Goal: Book appointment/travel/reservation

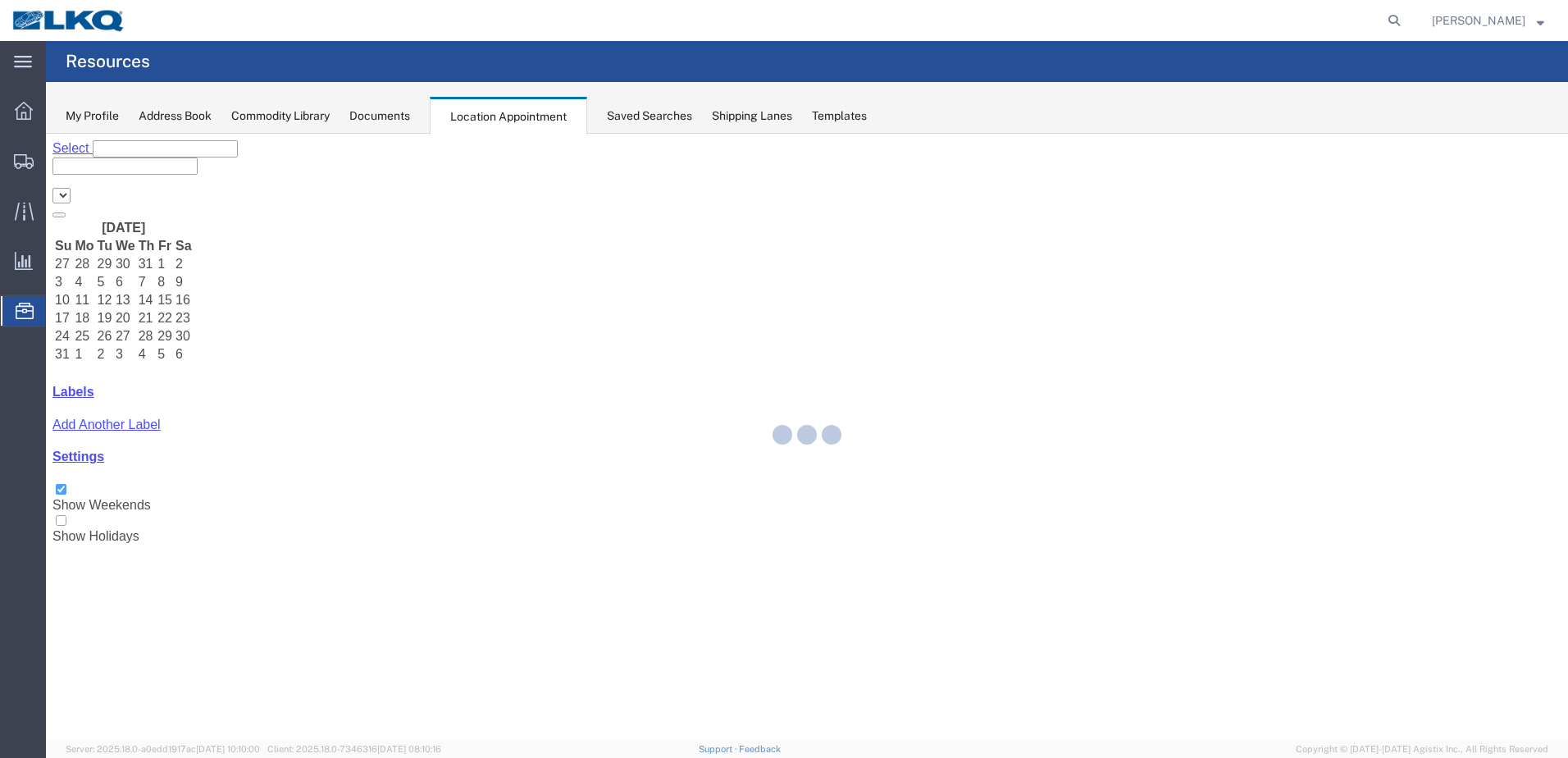
select select "28018"
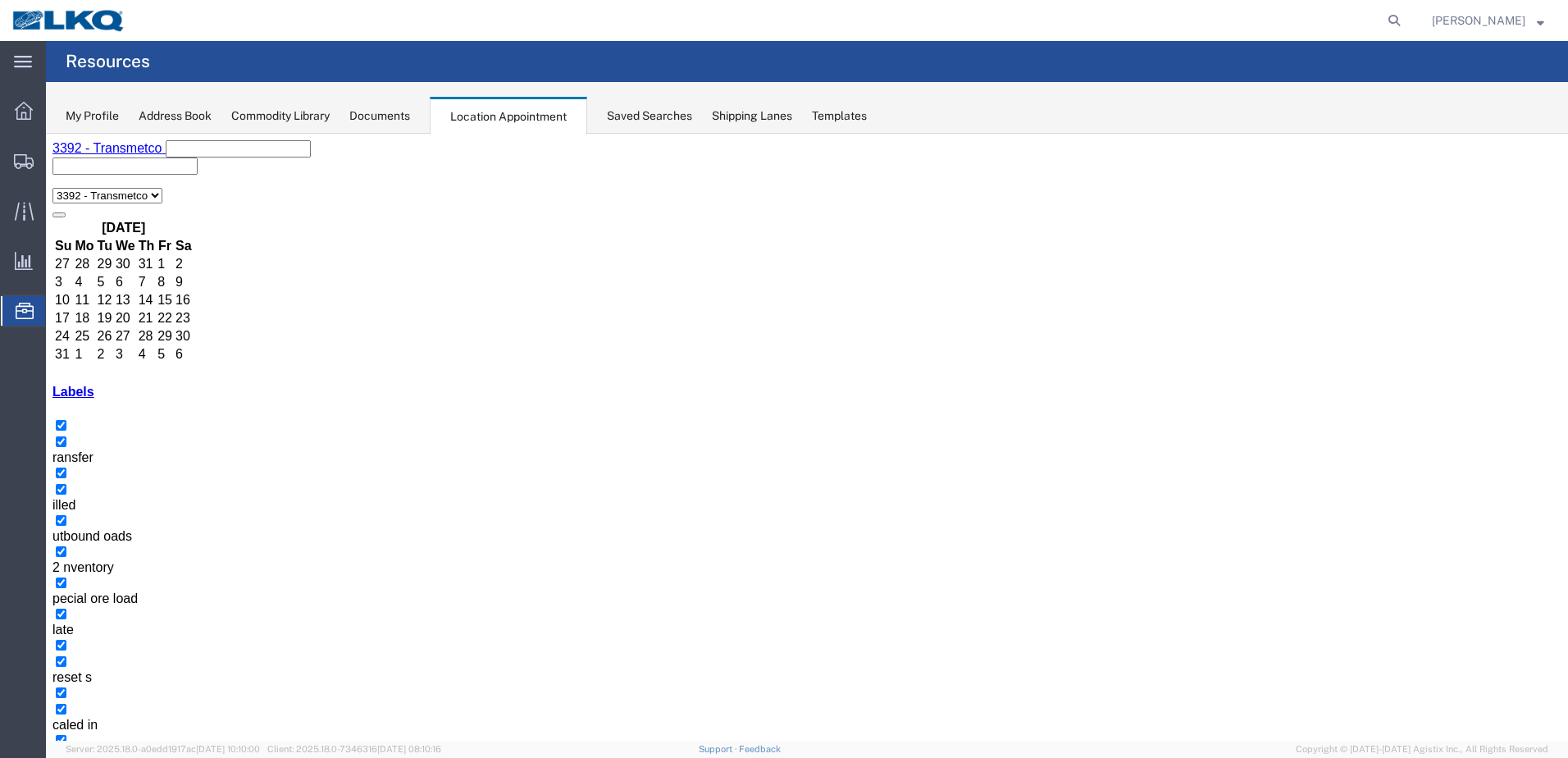
select select "1"
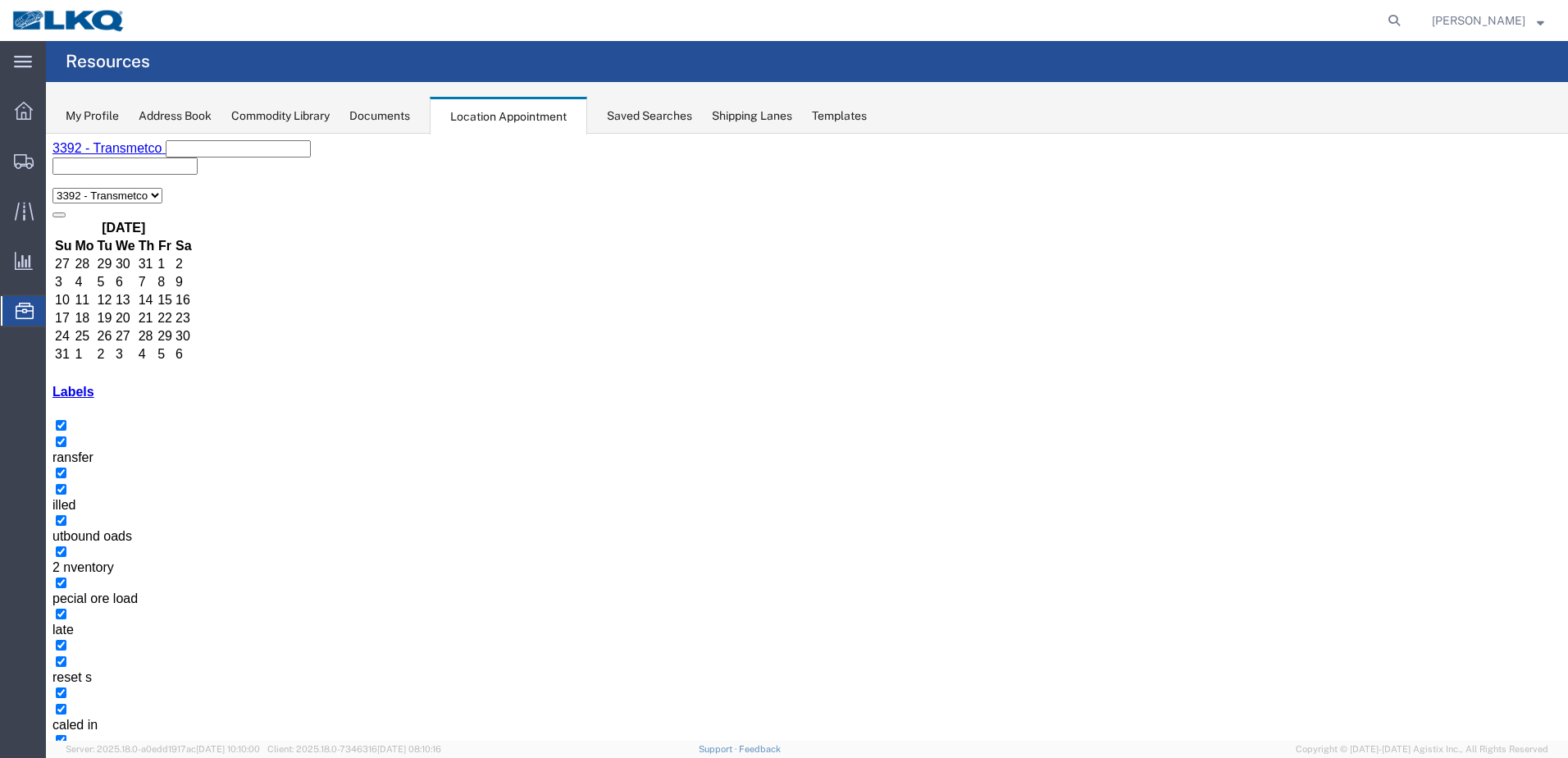
select select
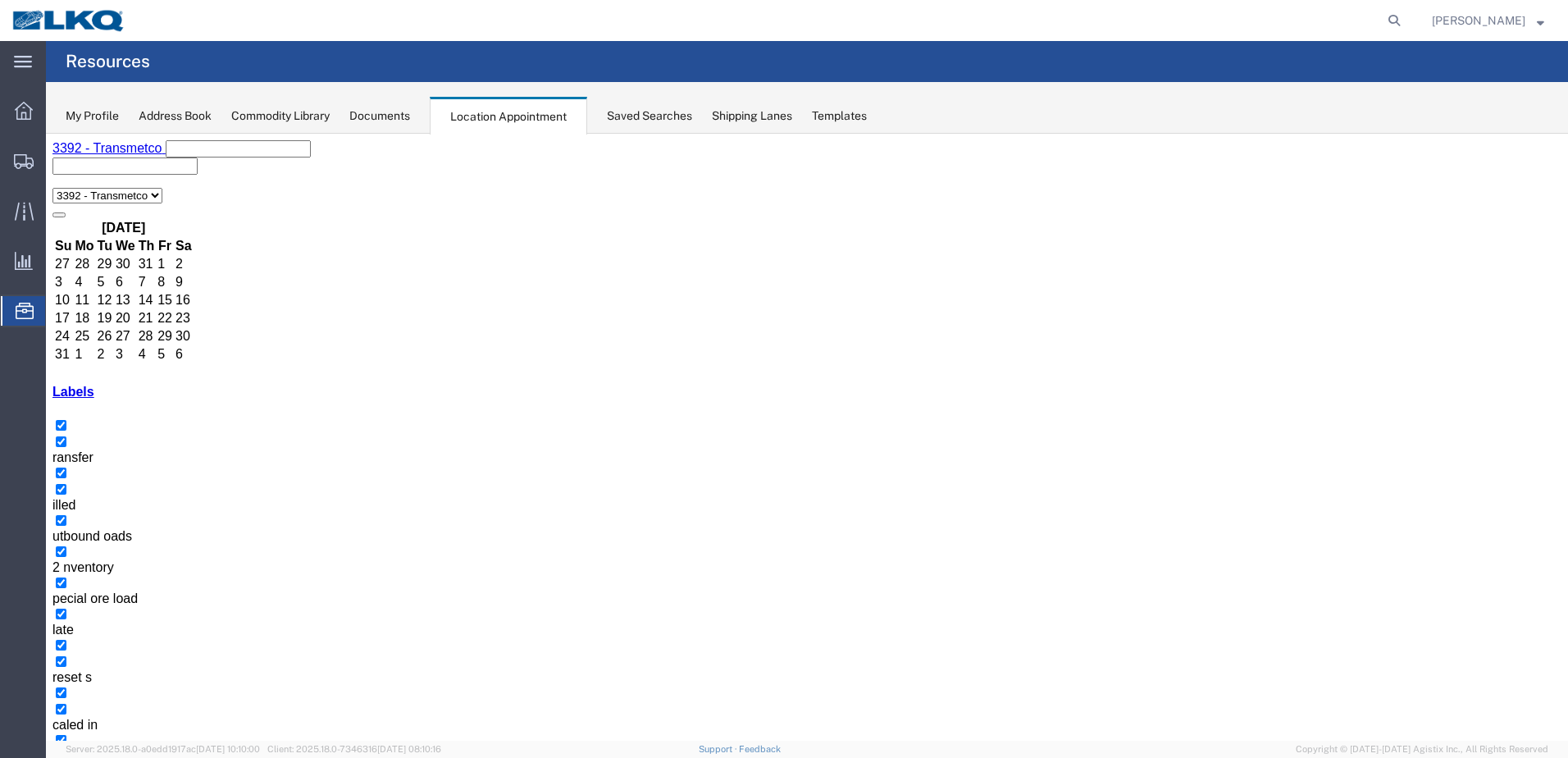
select select "1"
select select "23"
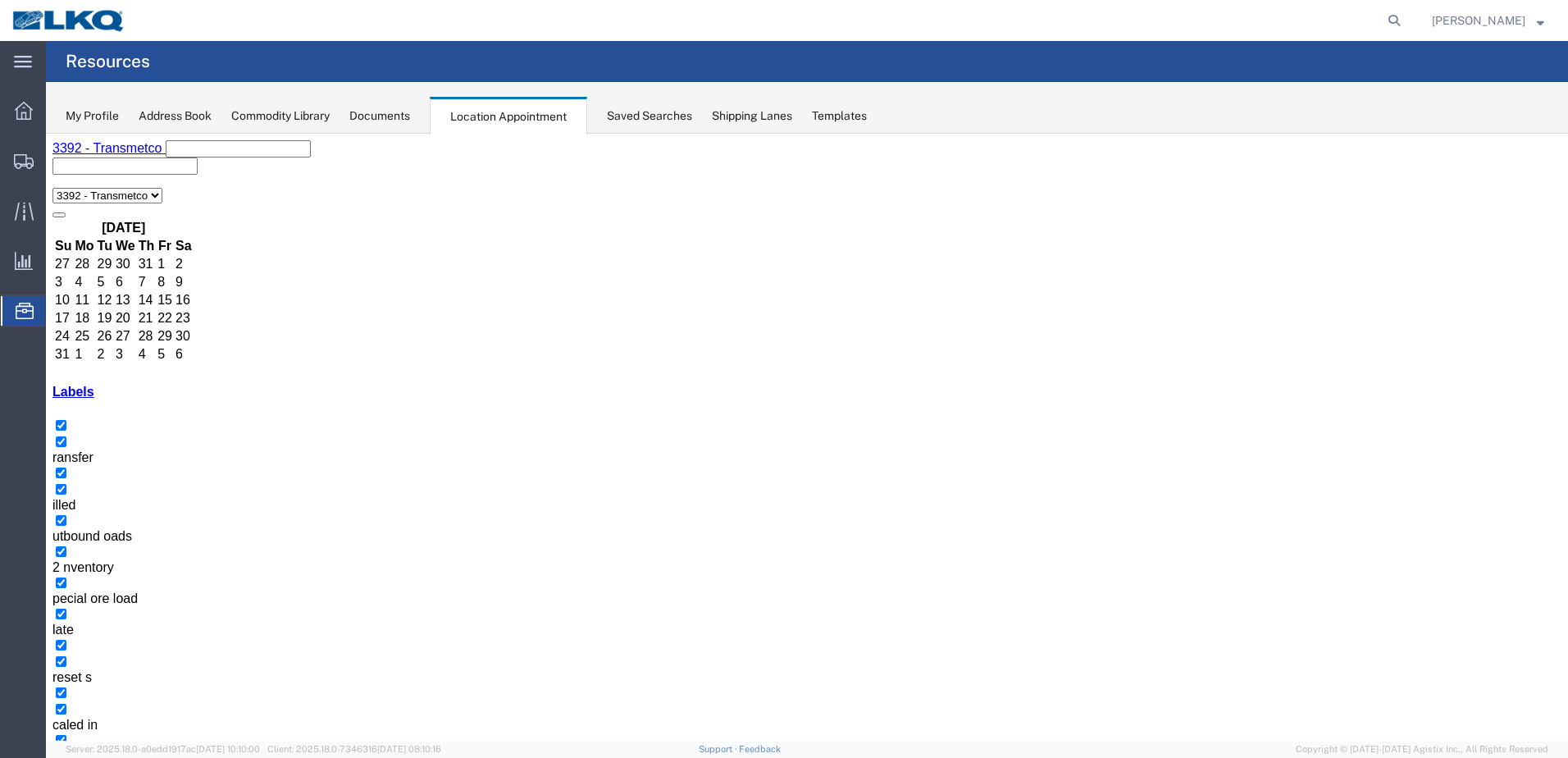
select select "1"
select select "23"
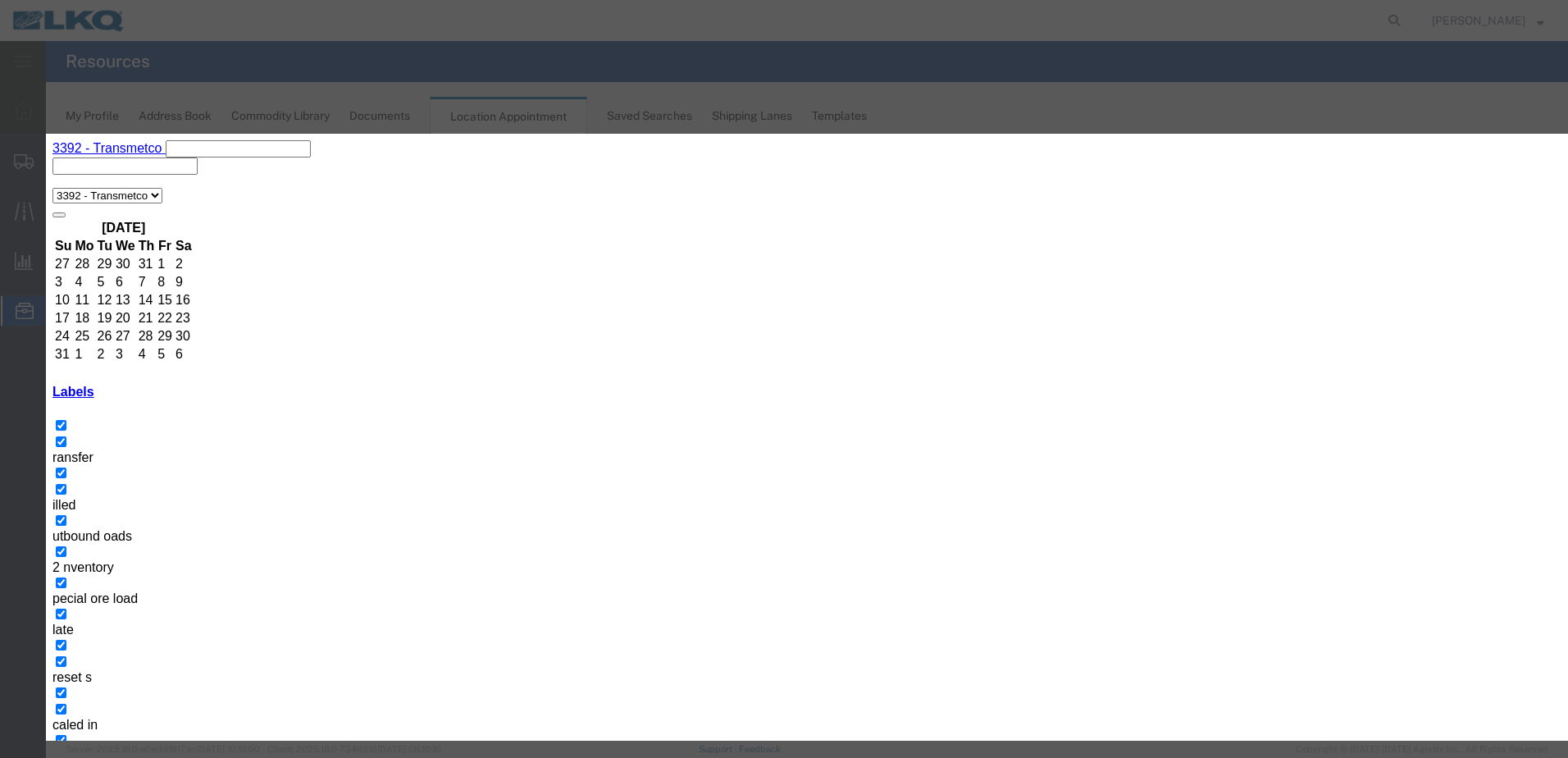
type input "d"
select select "40"
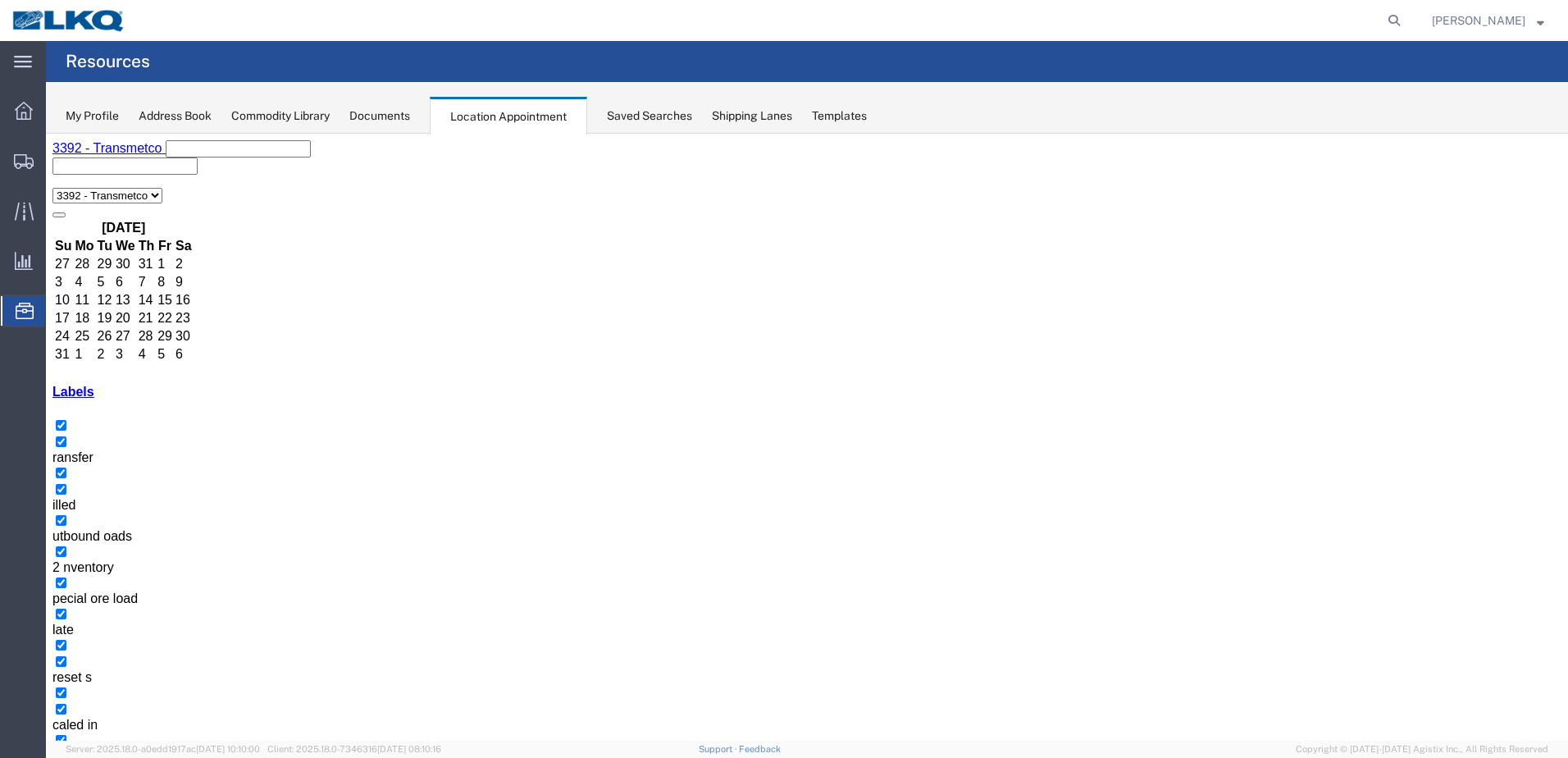
select select "1"
select select "22"
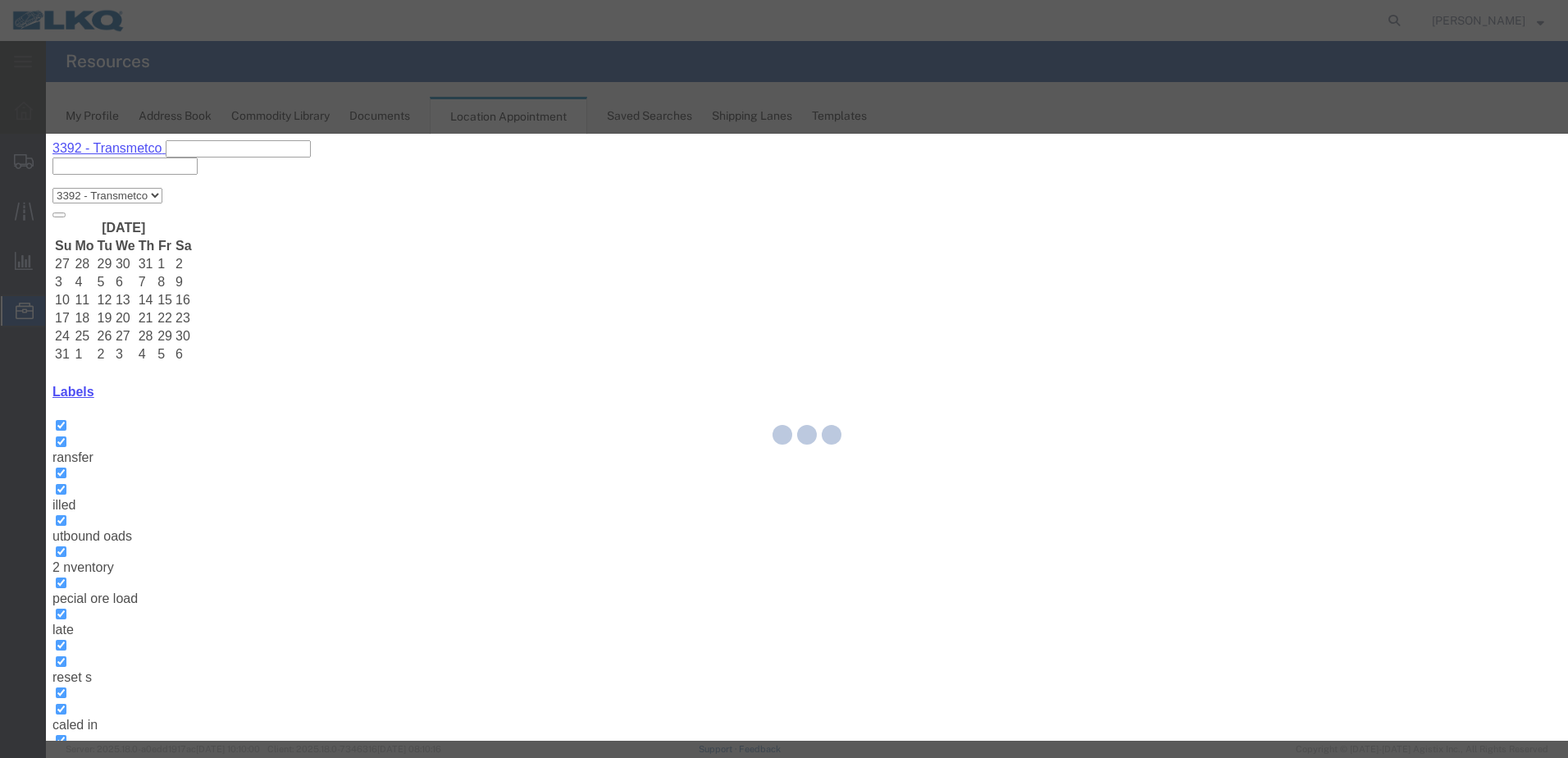
select select
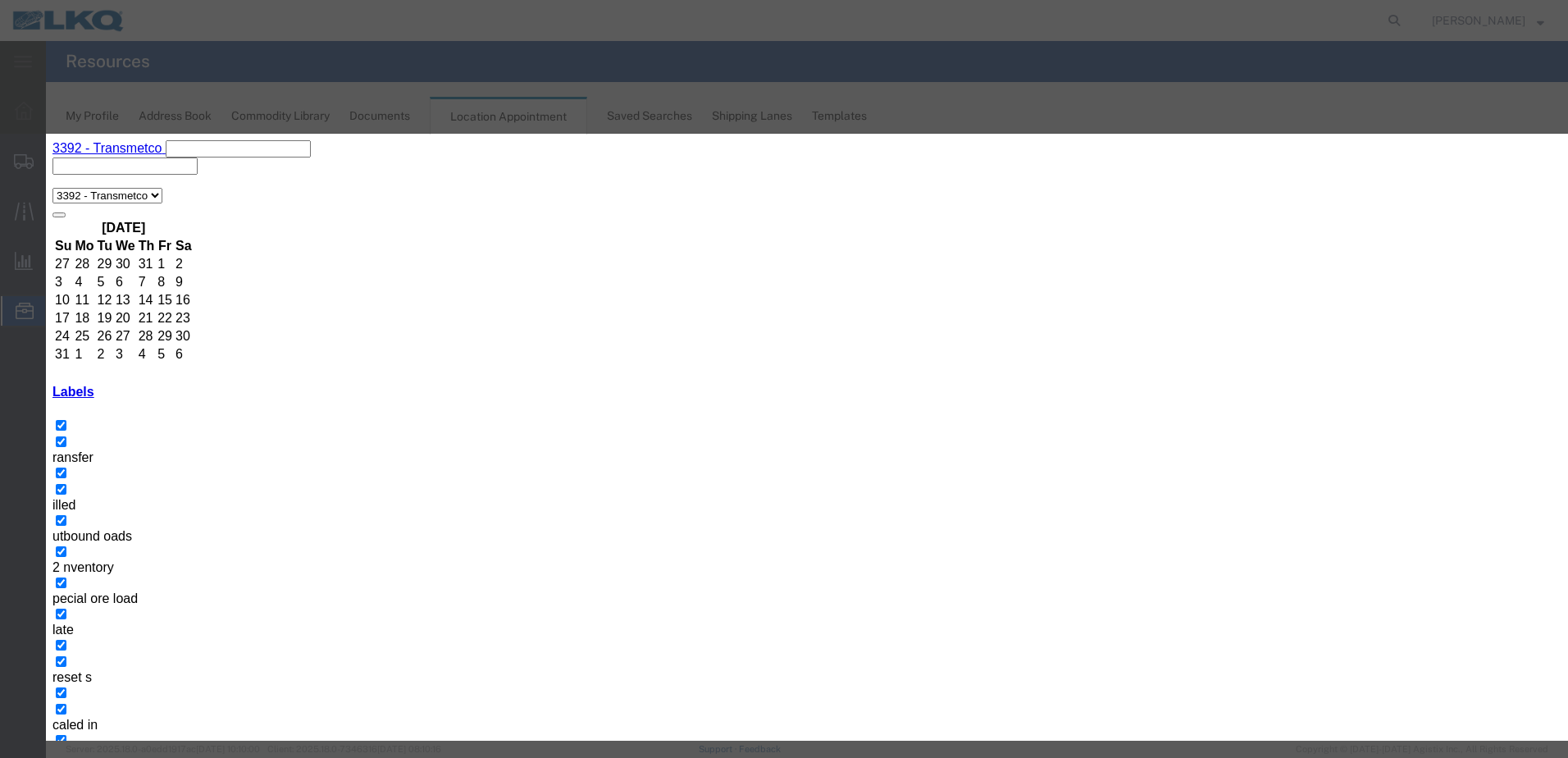
type input "d"
select select "40"
